Goal: Task Accomplishment & Management: Manage account settings

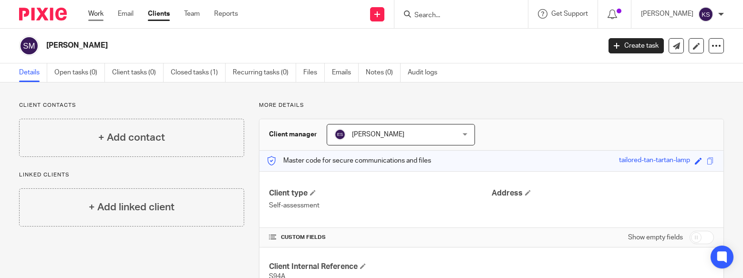
click at [101, 12] on link "Work" at bounding box center [95, 14] width 15 height 10
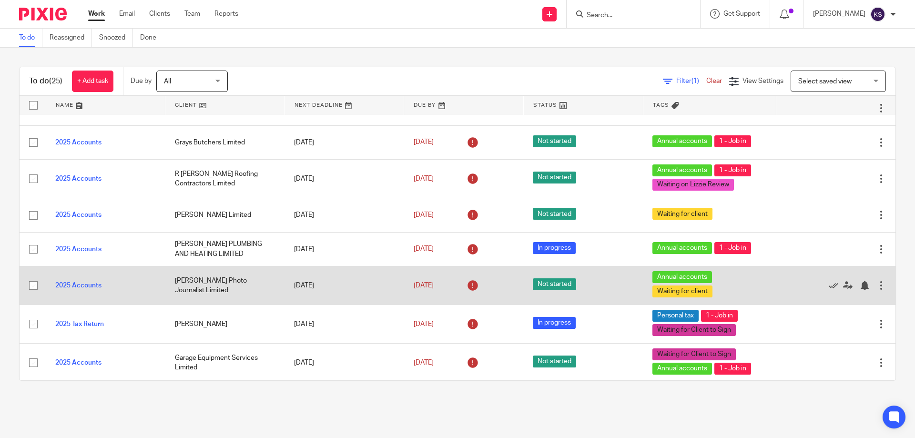
scroll to position [191, 0]
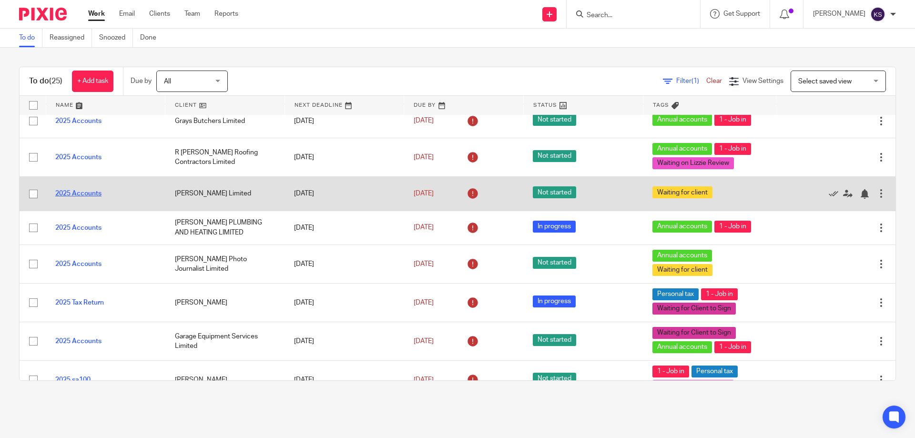
click at [67, 190] on link "2025 Accounts" at bounding box center [78, 193] width 46 height 7
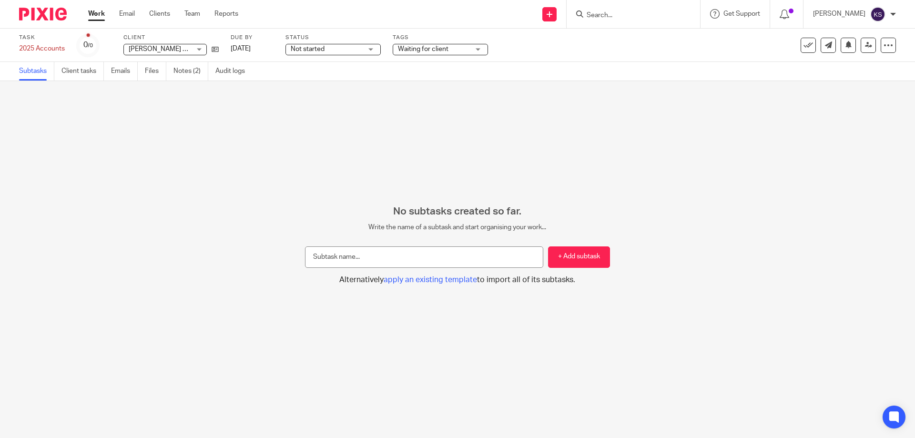
click at [422, 45] on span "Waiting for client" at bounding box center [434, 49] width 72 height 10
click at [419, 50] on div "Waiting for client" at bounding box center [440, 49] width 95 height 11
click at [419, 50] on span "Waiting for client" at bounding box center [423, 49] width 51 height 7
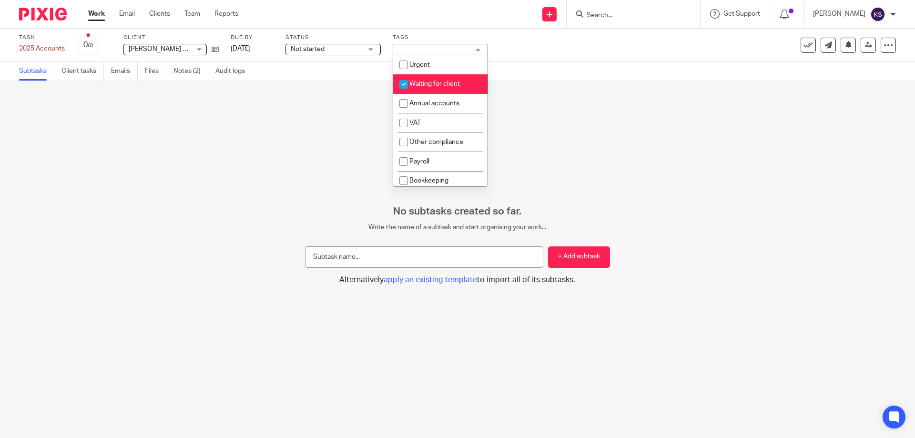
click at [429, 85] on span "Waiting for client" at bounding box center [434, 84] width 51 height 7
checkbox input "false"
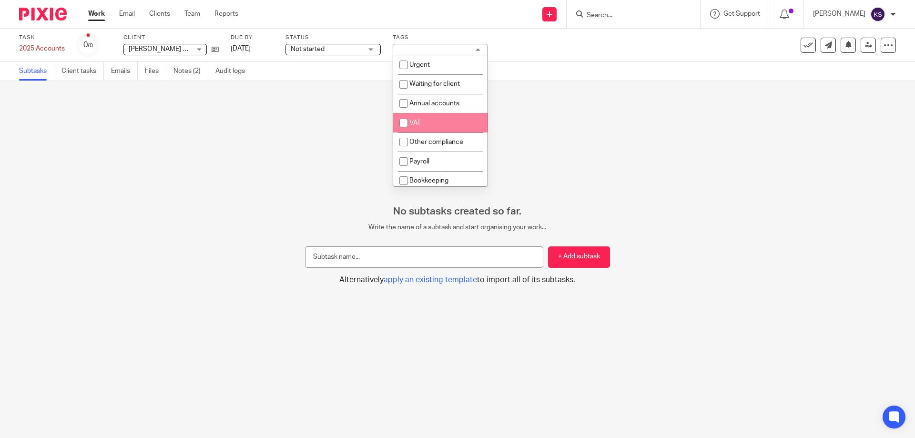
click at [428, 127] on li "VAT" at bounding box center [440, 123] width 94 height 20
click at [435, 123] on li "VAT" at bounding box center [440, 123] width 94 height 20
checkbox input "false"
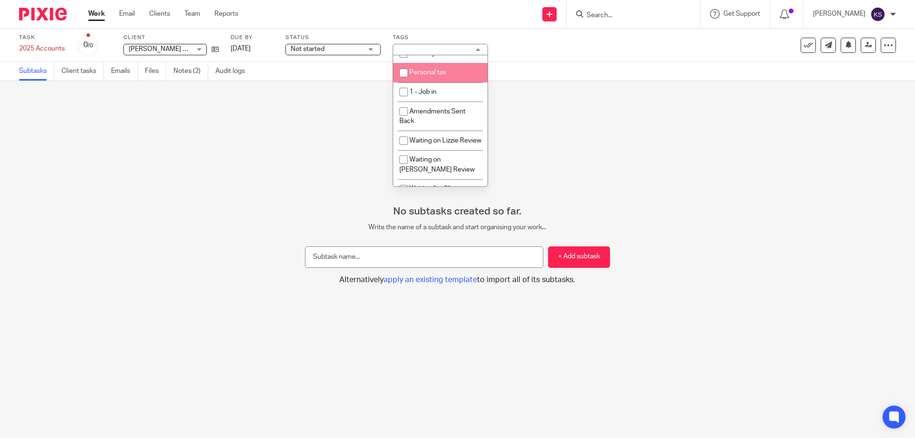
scroll to position [178, 0]
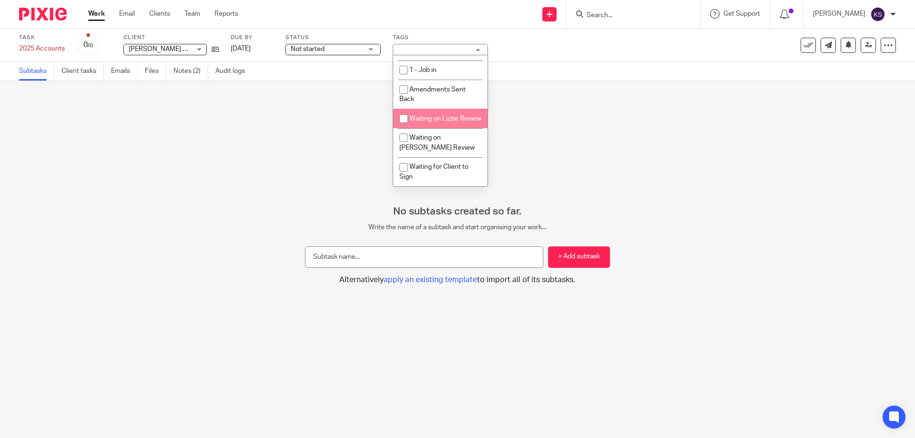
click at [433, 119] on li "Waiting on Lizzie Review" at bounding box center [440, 119] width 94 height 20
checkbox input "true"
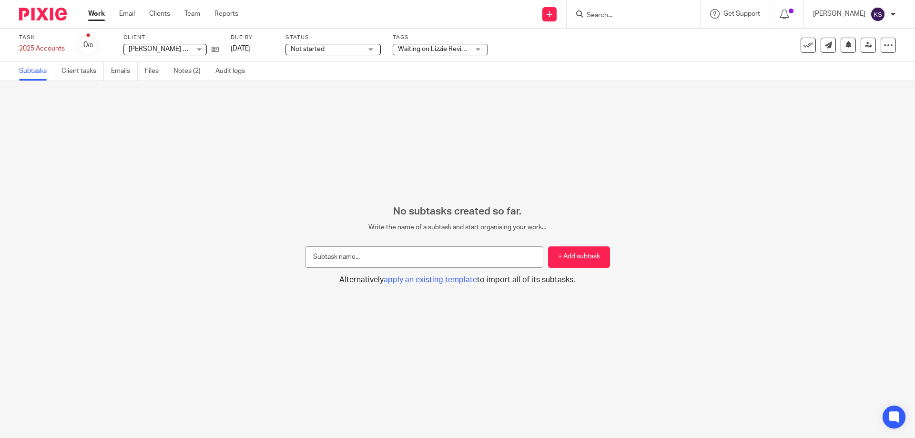
click at [280, 130] on div "No subtasks created so far. Write the name of a subtask and start organising yo…" at bounding box center [457, 259] width 915 height 357
click at [101, 16] on link "Work" at bounding box center [96, 14] width 17 height 10
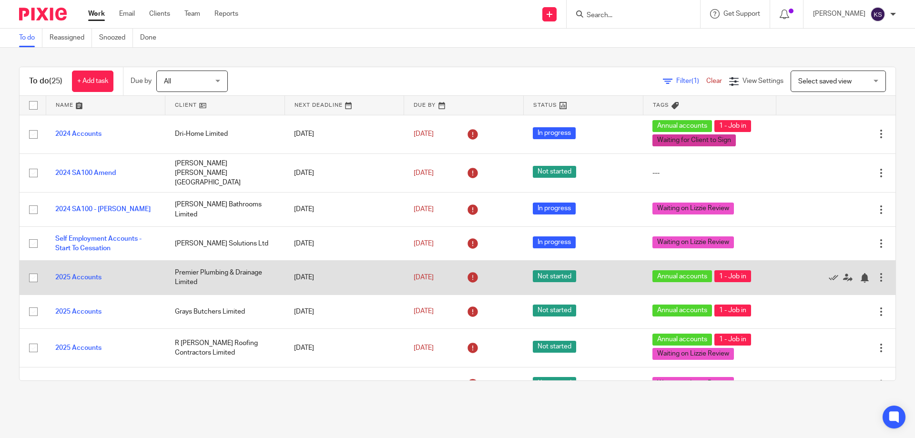
click at [31, 274] on input "checkbox" at bounding box center [33, 278] width 18 height 18
checkbox input "true"
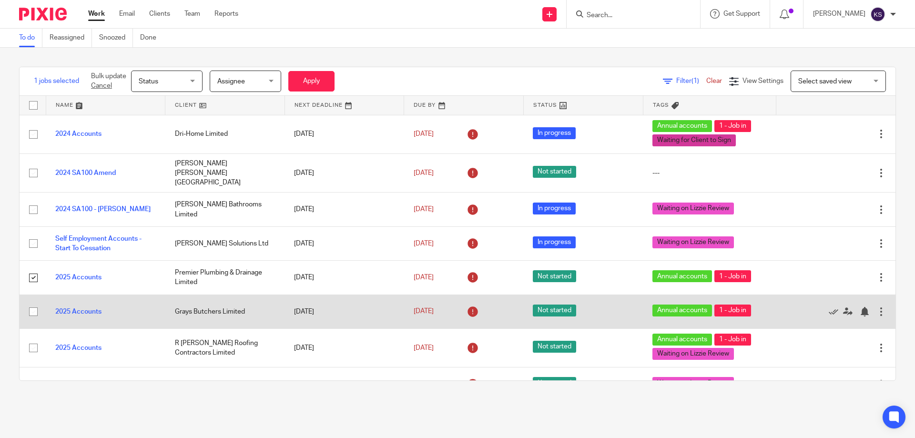
click at [34, 304] on input "checkbox" at bounding box center [33, 312] width 18 height 18
checkbox input "true"
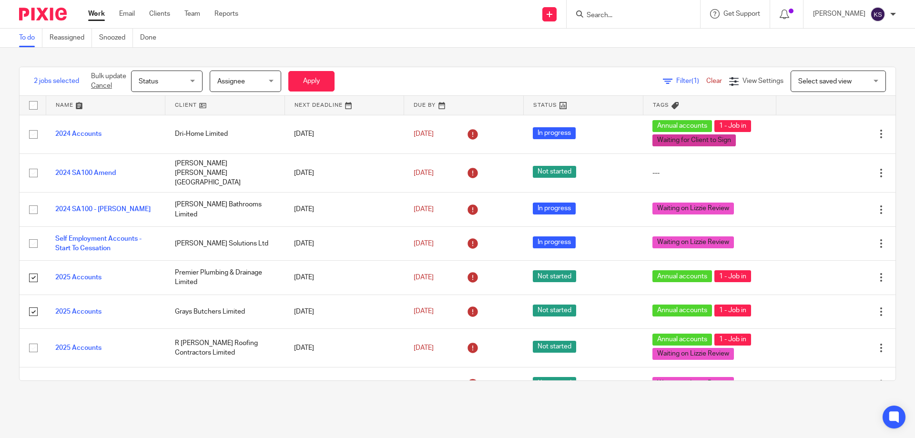
click at [197, 82] on div "Status Status" at bounding box center [167, 81] width 72 height 21
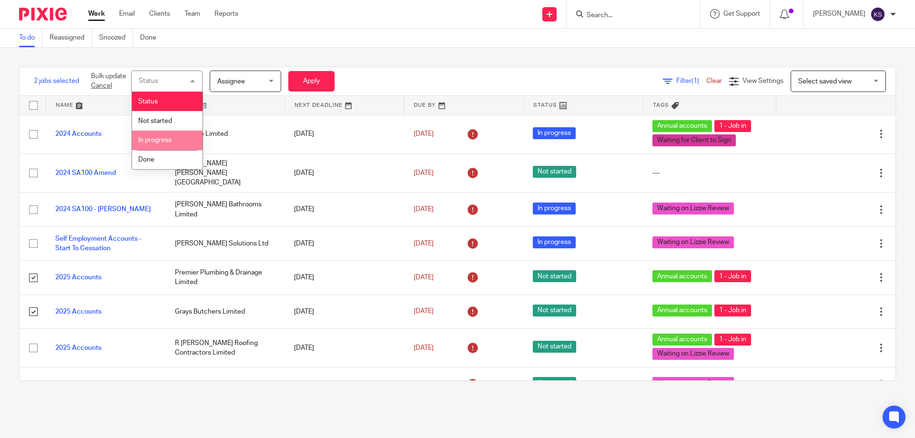
click at [172, 137] on li "In progress" at bounding box center [167, 141] width 71 height 20
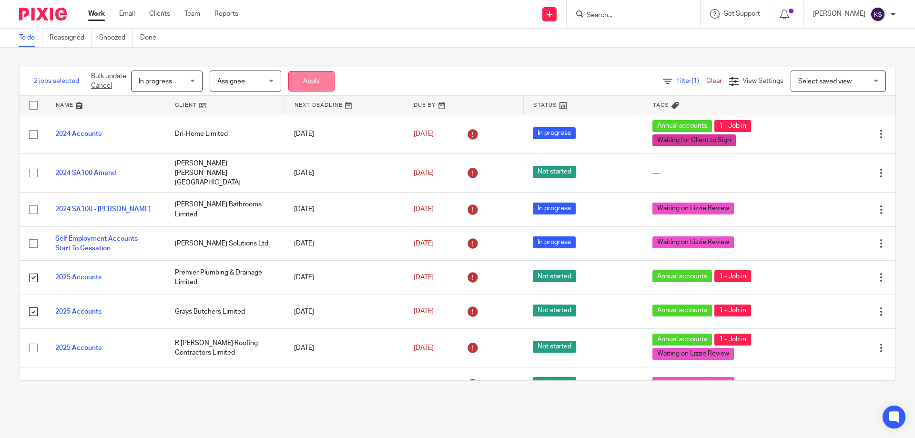
click at [307, 79] on button "Apply" at bounding box center [311, 81] width 46 height 20
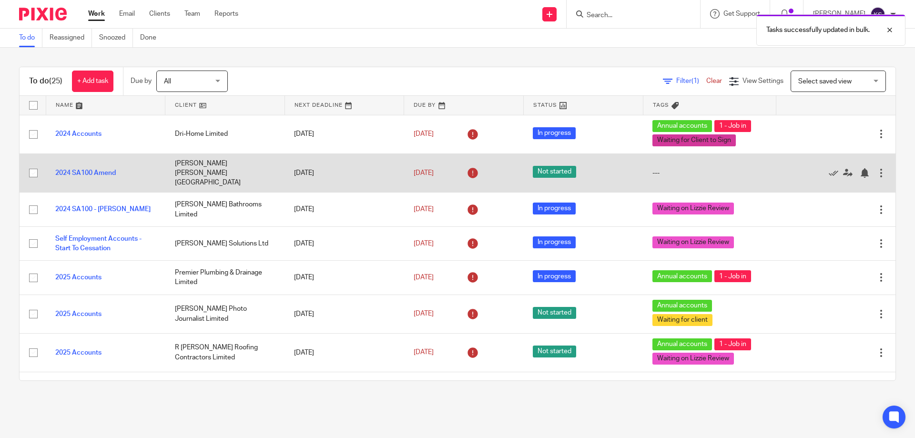
click at [31, 167] on input "checkbox" at bounding box center [33, 173] width 18 height 18
checkbox input "true"
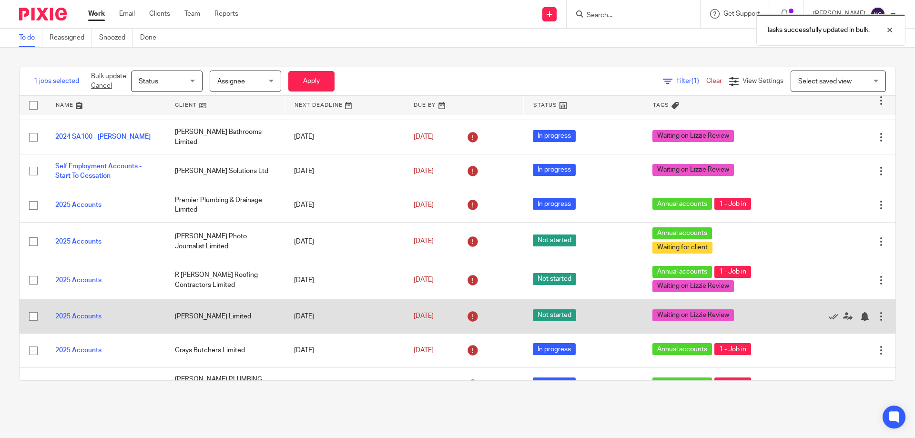
scroll to position [95, 0]
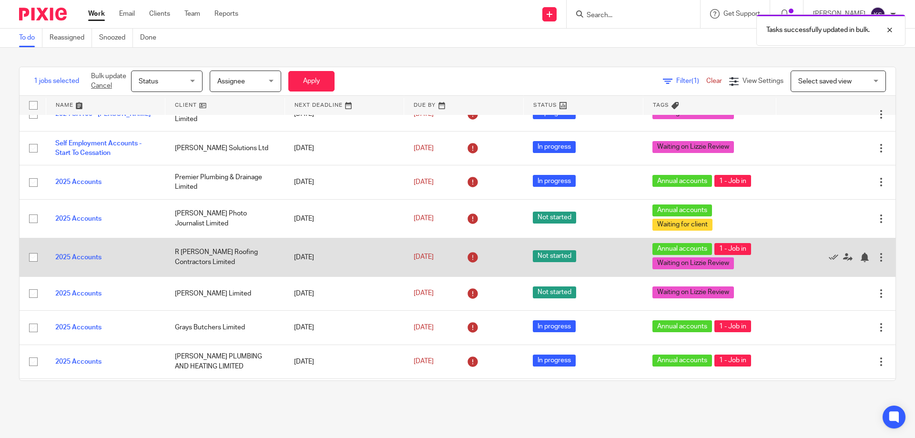
click at [32, 251] on input "checkbox" at bounding box center [33, 257] width 18 height 18
checkbox input "true"
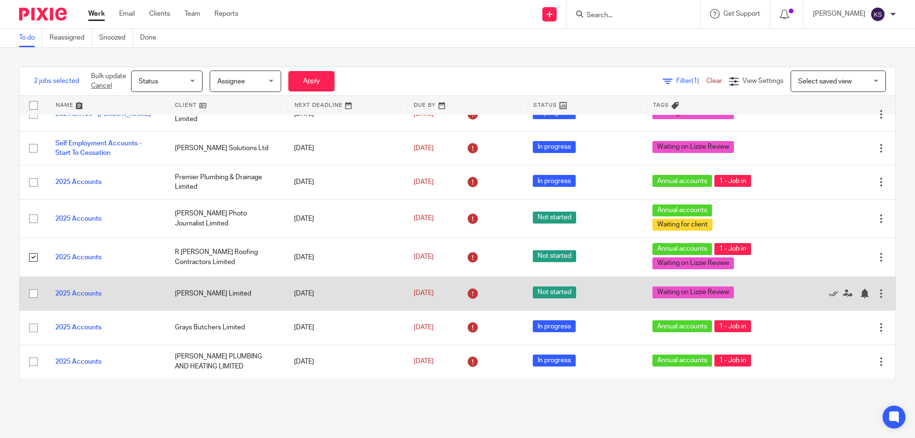
click at [31, 290] on input "checkbox" at bounding box center [33, 294] width 18 height 18
checkbox input "true"
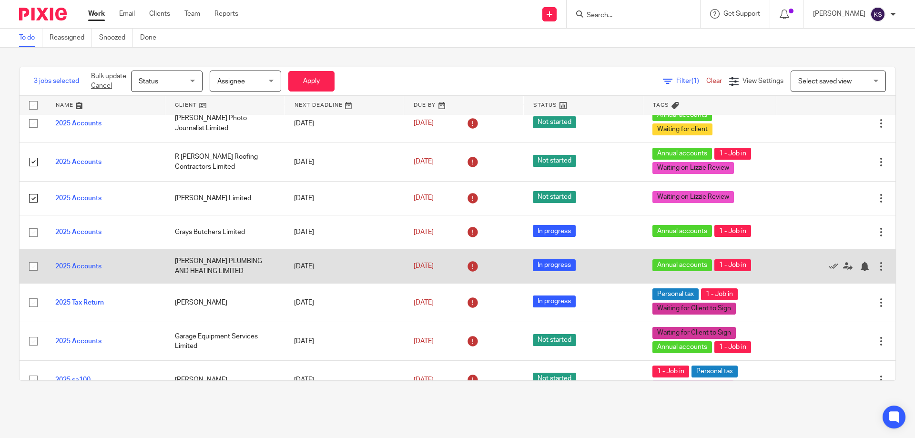
scroll to position [286, 0]
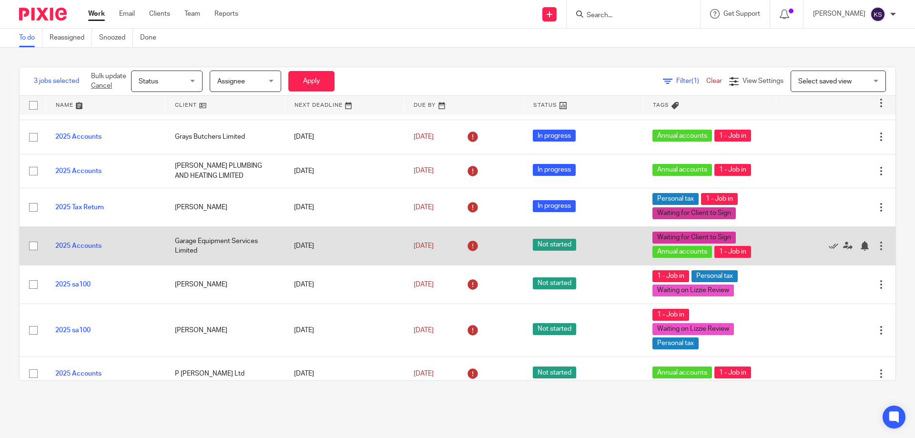
click at [32, 241] on input "checkbox" at bounding box center [33, 246] width 18 height 18
checkbox input "true"
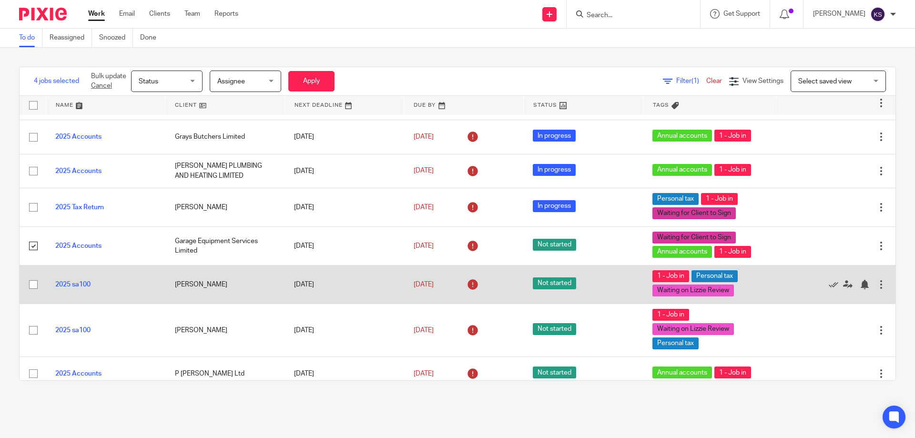
click at [30, 280] on input "checkbox" at bounding box center [33, 285] width 18 height 18
checkbox input "true"
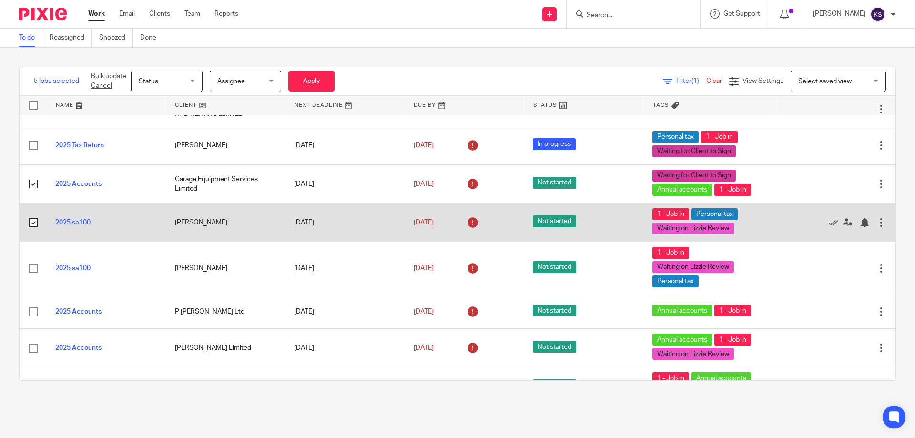
scroll to position [381, 0]
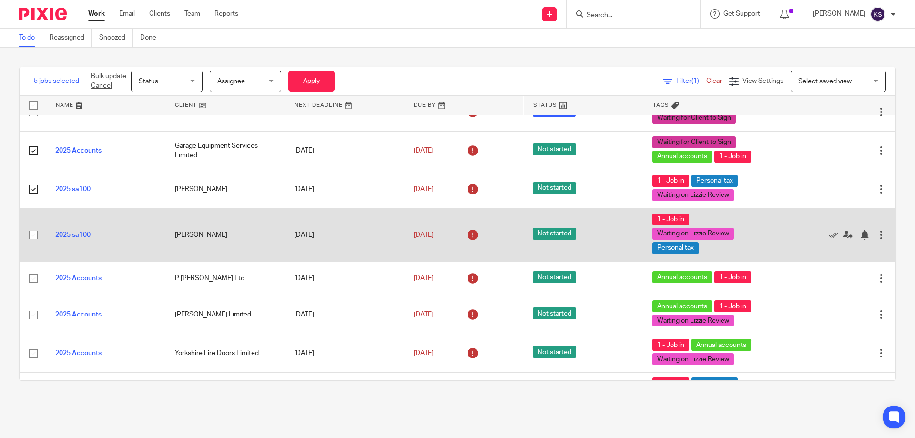
click at [31, 230] on input "checkbox" at bounding box center [33, 235] width 18 height 18
checkbox input "true"
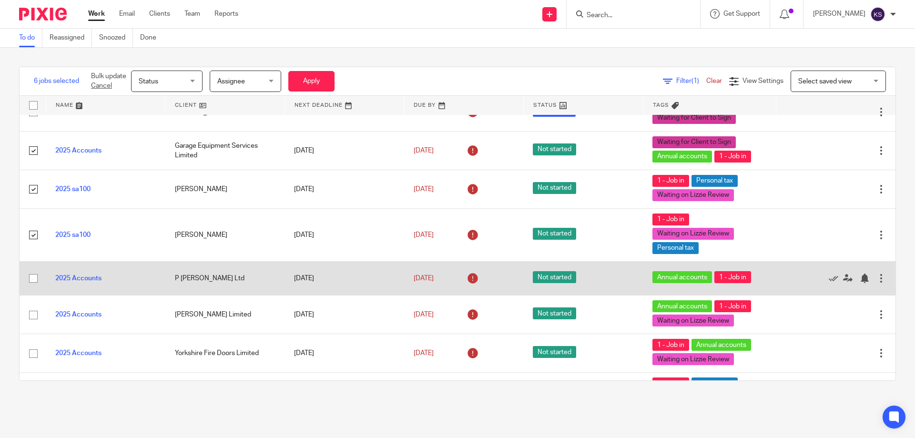
click at [31, 273] on input "checkbox" at bounding box center [33, 278] width 18 height 18
checkbox input "true"
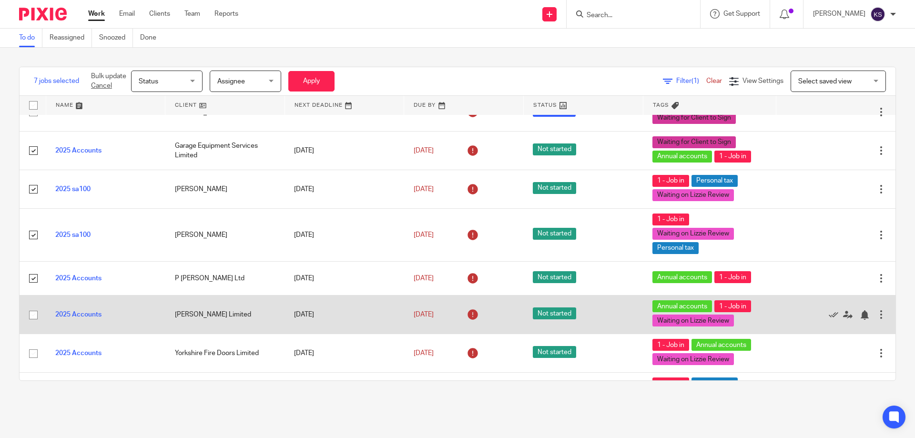
click at [34, 313] on input "checkbox" at bounding box center [33, 315] width 18 height 18
checkbox input "true"
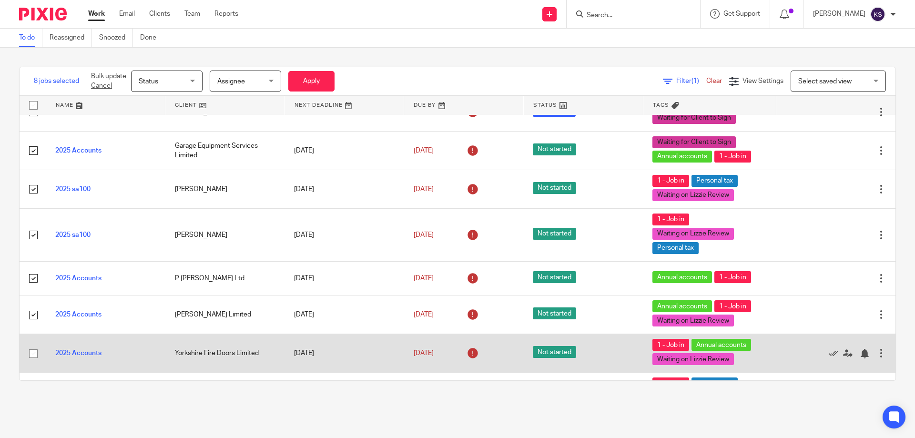
click at [33, 351] on input "checkbox" at bounding box center [33, 354] width 18 height 18
checkbox input "true"
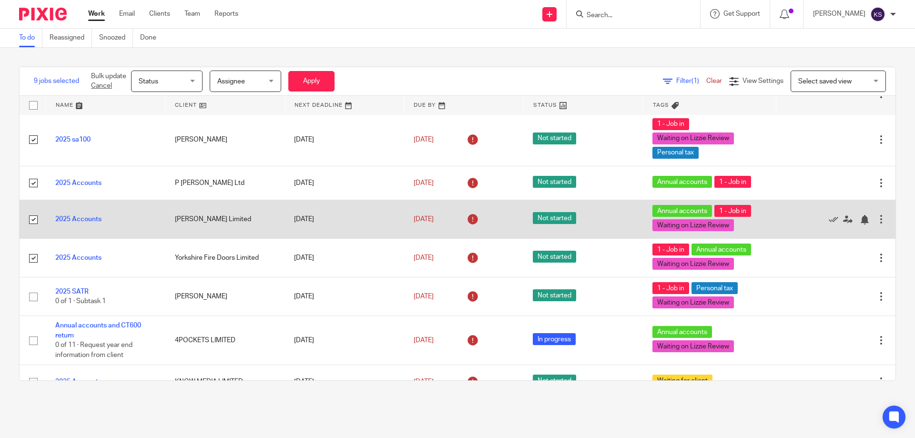
scroll to position [572, 0]
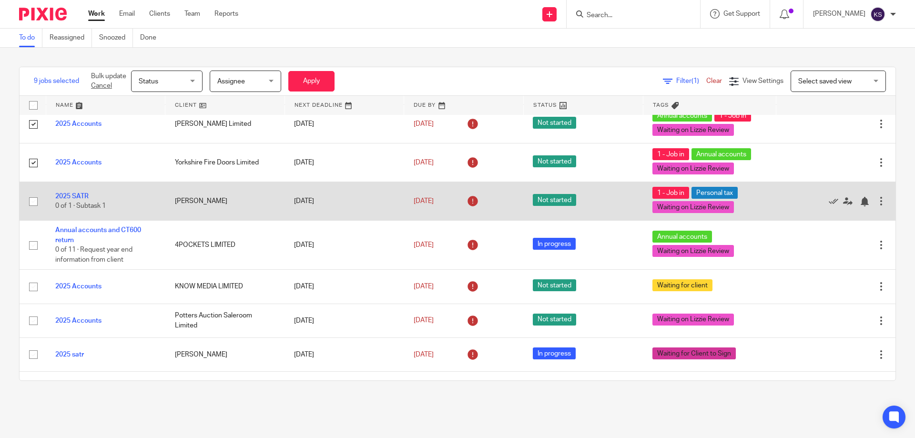
click at [31, 200] on input "checkbox" at bounding box center [33, 202] width 18 height 18
checkbox input "true"
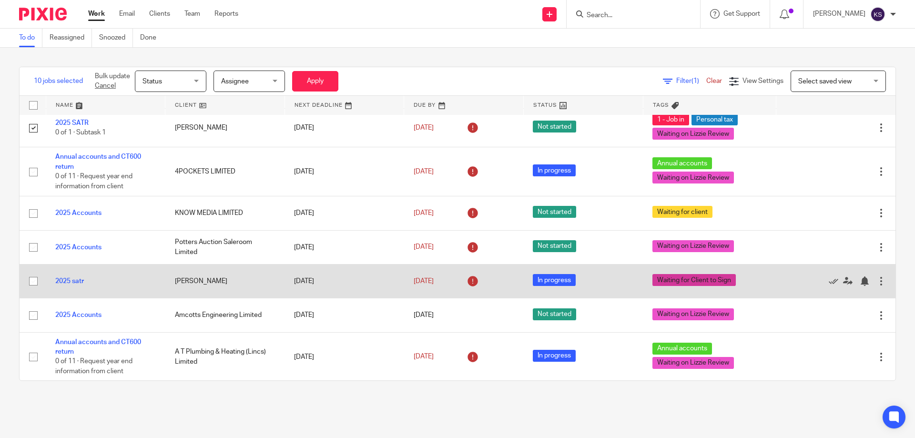
scroll to position [667, 0]
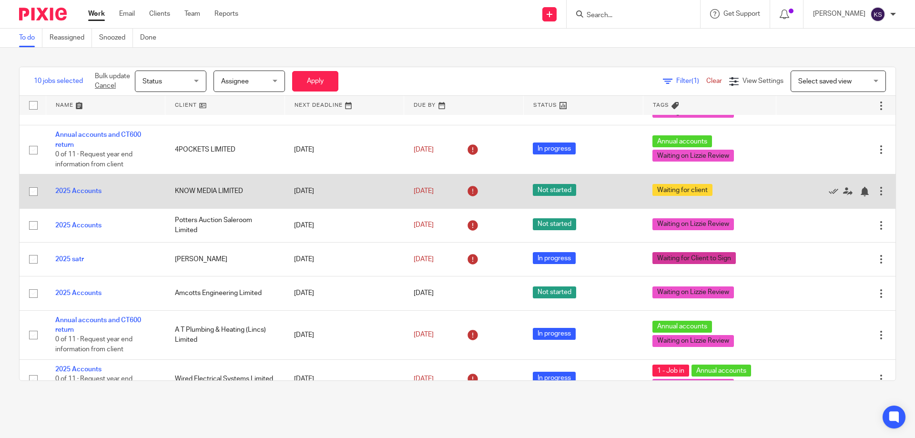
click at [33, 186] on input "checkbox" at bounding box center [33, 192] width 18 height 18
checkbox input "true"
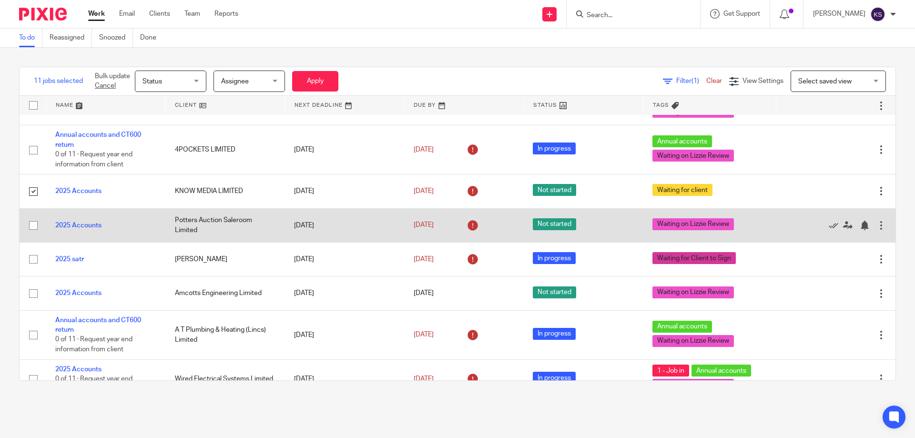
click at [34, 219] on input "checkbox" at bounding box center [33, 225] width 18 height 18
checkbox input "true"
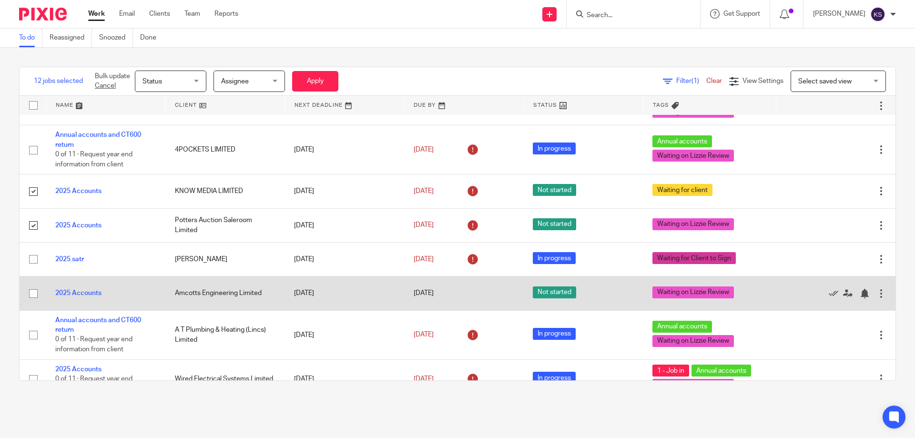
click at [32, 289] on input "checkbox" at bounding box center [33, 294] width 18 height 18
checkbox input "true"
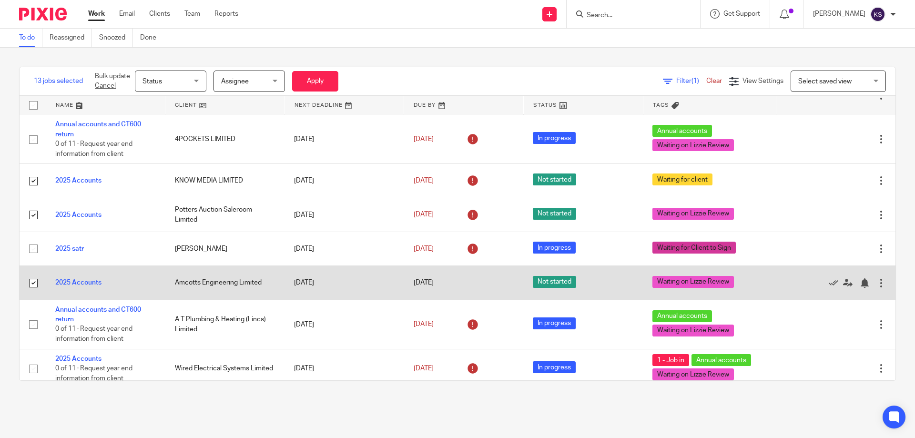
scroll to position [681, 0]
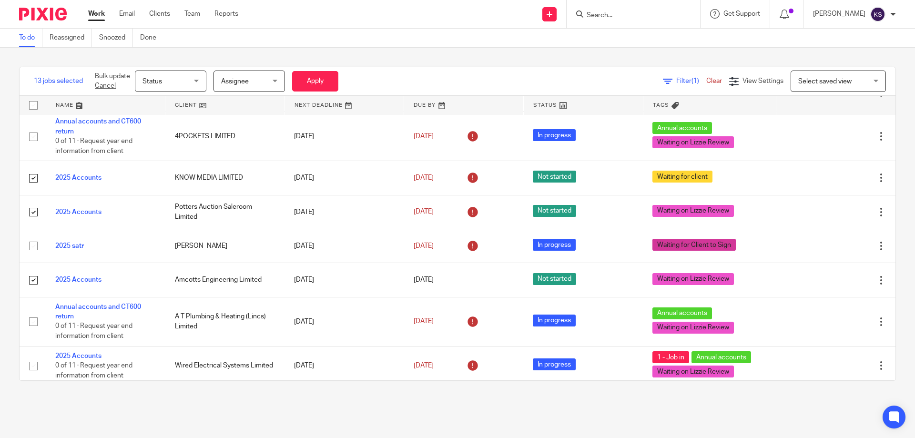
click at [201, 81] on div "Status Status" at bounding box center [171, 81] width 72 height 21
click at [172, 140] on span "In progress" at bounding box center [158, 140] width 33 height 7
click at [324, 85] on button "Apply" at bounding box center [315, 81] width 46 height 20
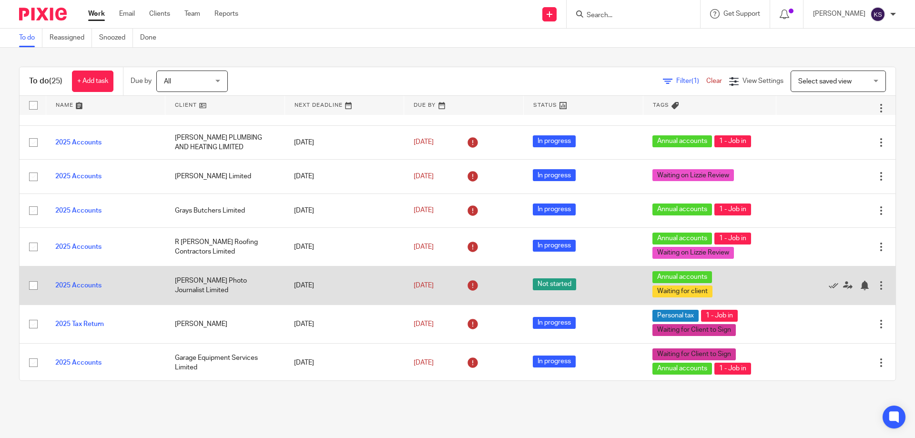
scroll to position [191, 0]
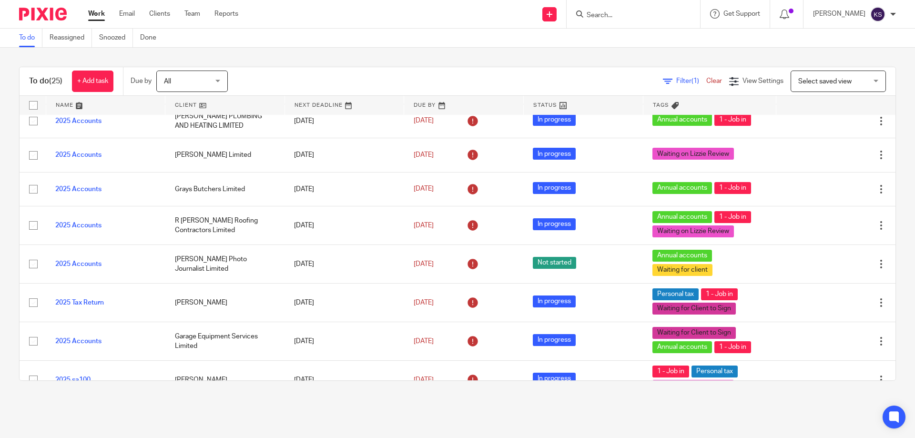
click at [53, 392] on div "To do (25) + Add task Due by All All [DATE] [DATE] This week Next week This mon…" at bounding box center [457, 224] width 915 height 352
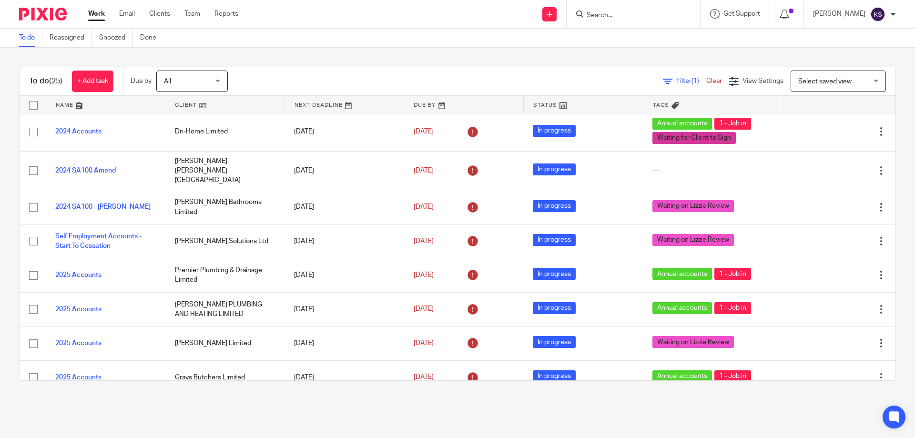
scroll to position [0, 0]
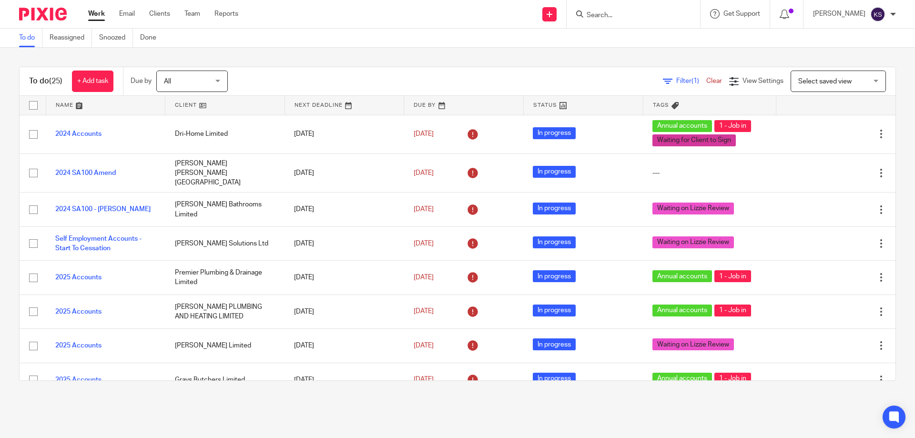
click at [676, 80] on span "Filter (1)" at bounding box center [691, 81] width 30 height 7
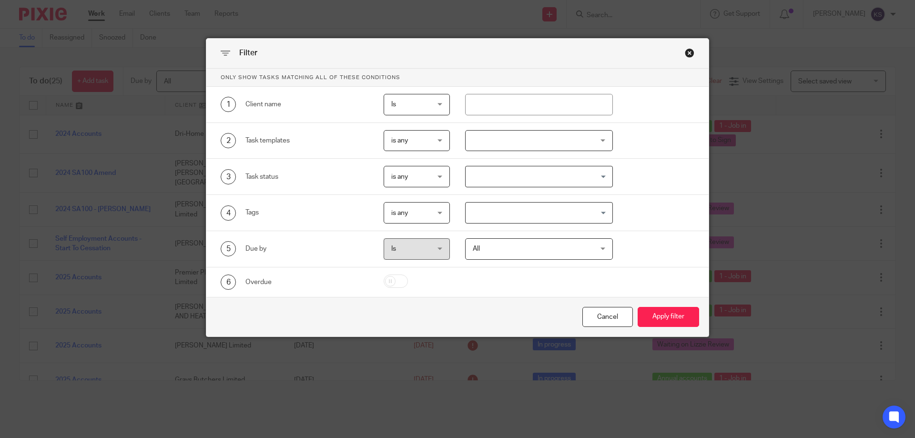
click at [690, 54] on div "Close this dialog window" at bounding box center [690, 53] width 10 height 10
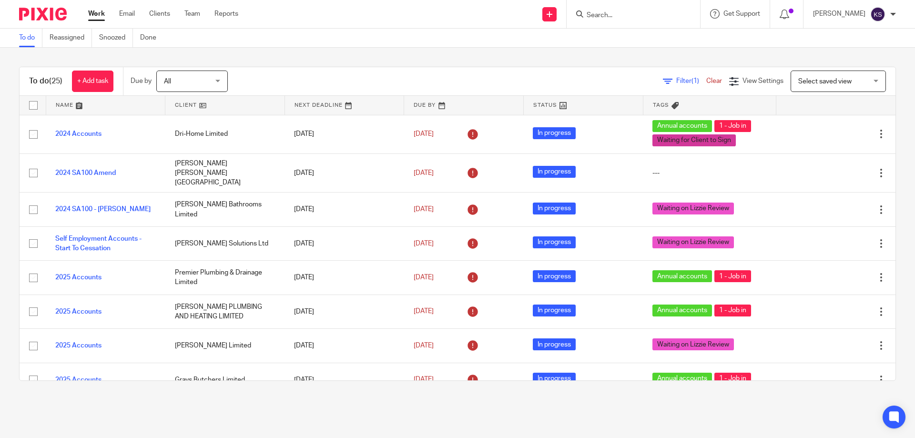
click at [801, 83] on span "Select saved view" at bounding box center [824, 81] width 53 height 7
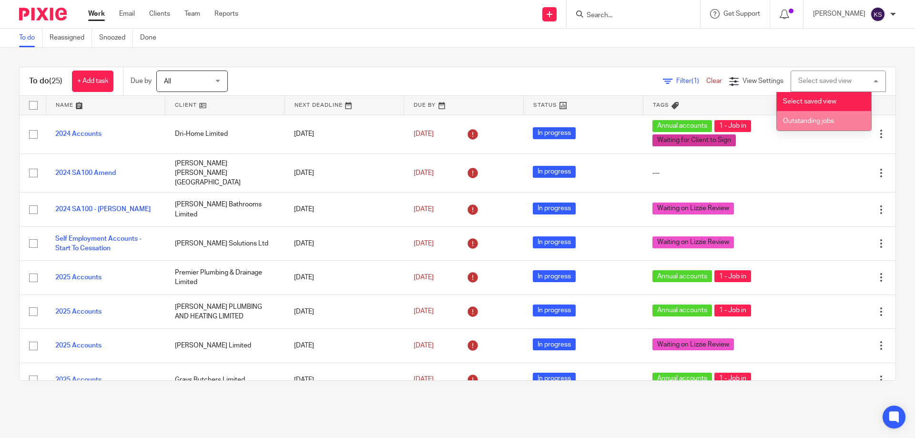
click at [806, 120] on span "Outstanding jobs" at bounding box center [808, 121] width 51 height 7
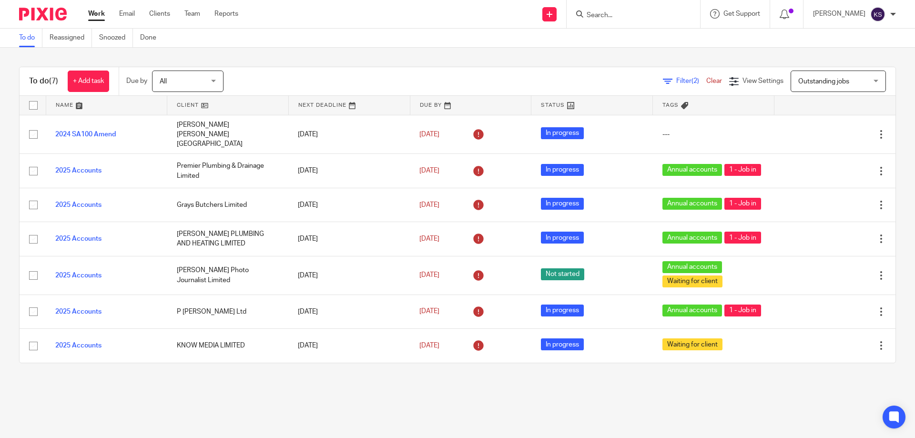
click at [825, 76] on span "Outstanding jobs" at bounding box center [833, 81] width 70 height 20
click at [743, 79] on span "View Settings" at bounding box center [763, 81] width 41 height 7
click at [759, 113] on icon at bounding box center [756, 110] width 10 height 10
click at [757, 109] on icon at bounding box center [756, 110] width 10 height 10
click at [672, 118] on span "(2) Filters" at bounding box center [672, 122] width 24 height 8
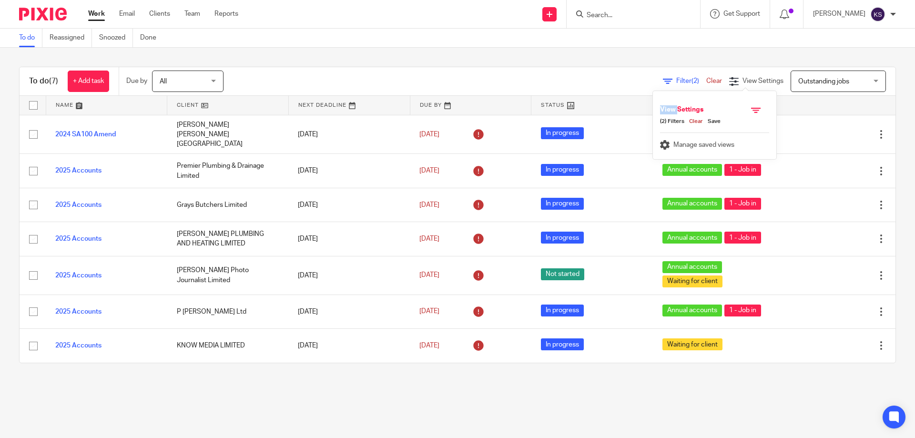
click at [672, 117] on h4 "View Settings" at bounding box center [694, 111] width 68 height 12
click at [558, 61] on div "To do (7) + Add task Due by All All Today Tomorrow This week Next week This mon…" at bounding box center [457, 215] width 915 height 335
click at [886, 147] on div "To do (7) + Add task Due by All All Today Tomorrow This week Next week This mon…" at bounding box center [457, 215] width 915 height 335
click at [624, 8] on form at bounding box center [637, 14] width 102 height 12
